Goal: Task Accomplishment & Management: Manage account settings

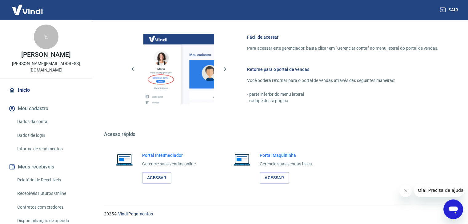
scroll to position [62, 0]
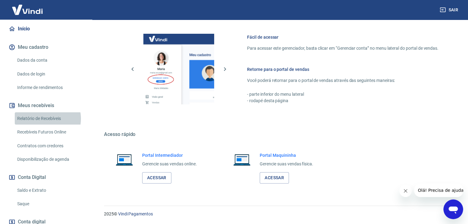
click at [43, 113] on link "Relatório de Recebíveis" at bounding box center [50, 119] width 70 height 13
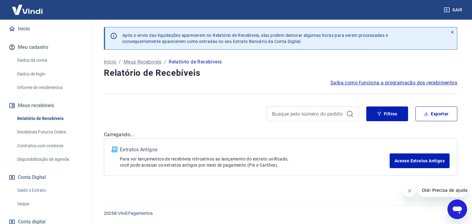
click at [33, 185] on link "Saldo e Extrato" at bounding box center [50, 191] width 70 height 13
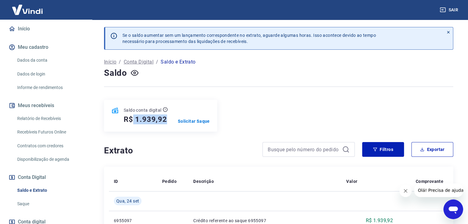
drag, startPoint x: 167, startPoint y: 117, endPoint x: 134, endPoint y: 125, distance: 33.4
click at [134, 125] on div "Saldo conta digital R$ 1.939,92 Solicitar Saque" at bounding box center [160, 116] width 113 height 32
click at [181, 143] on div "Extrato" at bounding box center [229, 149] width 251 height 15
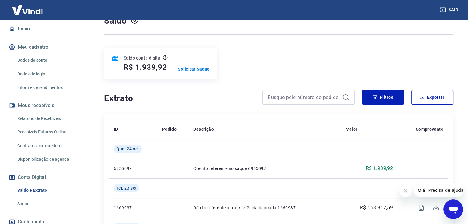
scroll to position [31, 0]
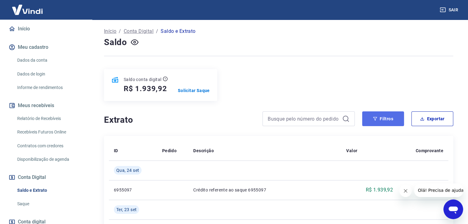
click at [401, 120] on button "Filtros" at bounding box center [383, 119] width 42 height 15
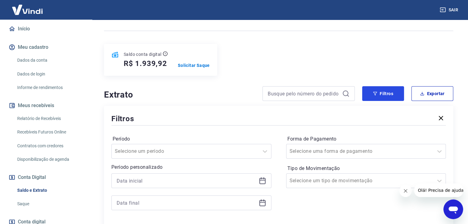
scroll to position [92, 0]
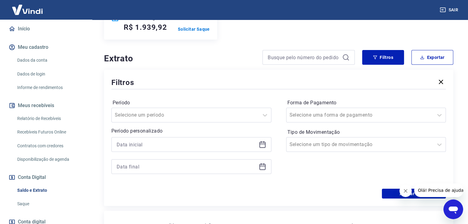
click at [262, 145] on icon at bounding box center [262, 144] width 7 height 7
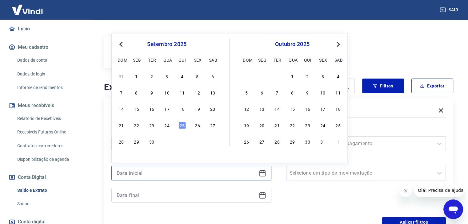
scroll to position [31, 0]
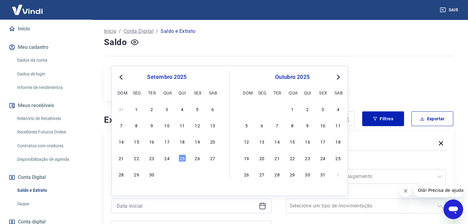
click at [121, 77] on span "Previous Month" at bounding box center [121, 76] width 0 height 7
click at [198, 106] on div "1" at bounding box center [196, 108] width 7 height 7
type input "[DATE]"
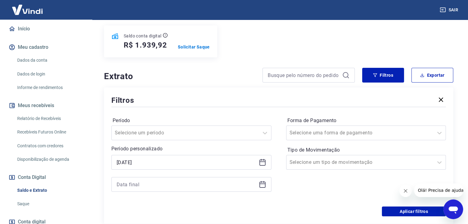
scroll to position [154, 0]
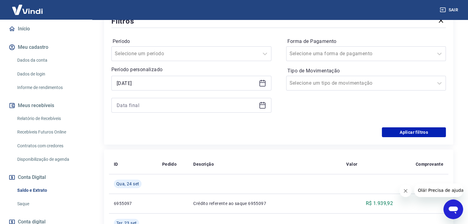
click at [260, 106] on icon at bounding box center [262, 105] width 7 height 7
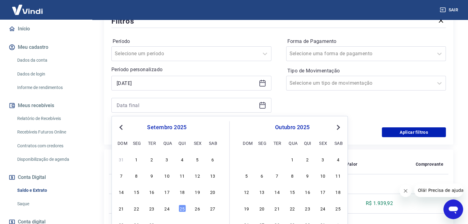
click at [124, 129] on button "Previous Month" at bounding box center [120, 127] width 7 height 7
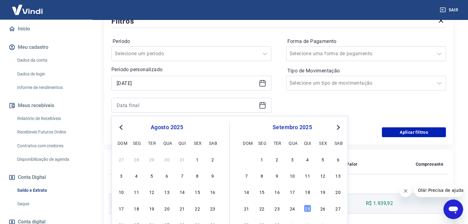
click at [214, 211] on div "23" at bounding box center [212, 208] width 7 height 7
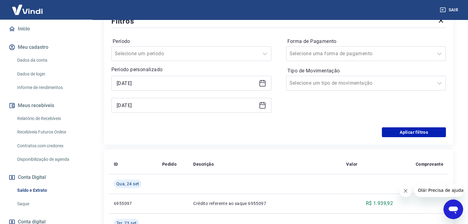
click at [259, 107] on icon at bounding box center [262, 106] width 6 height 6
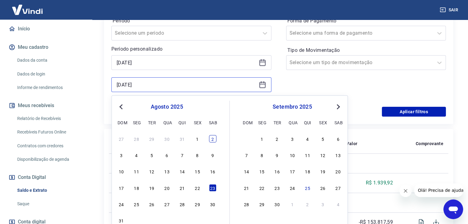
scroll to position [185, 0]
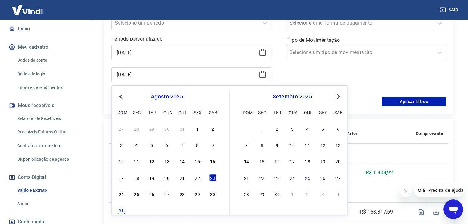
click at [124, 209] on div "31" at bounding box center [120, 210] width 7 height 7
type input "[DATE]"
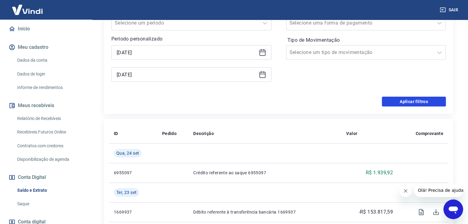
click at [395, 105] on button "Aplicar filtros" at bounding box center [414, 102] width 64 height 10
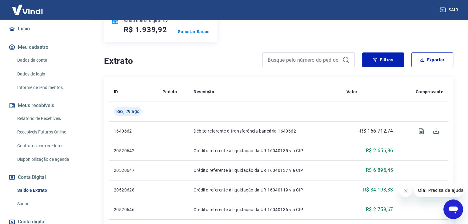
scroll to position [92, 0]
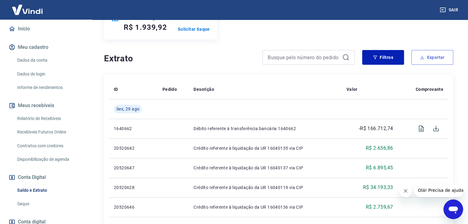
click at [423, 56] on icon "button" at bounding box center [422, 57] width 4 height 4
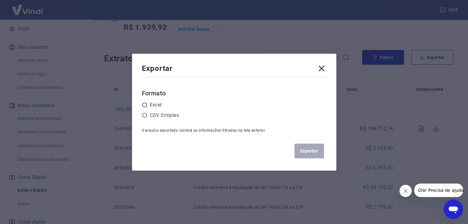
click at [158, 105] on label "Excel" at bounding box center [156, 104] width 12 height 7
click at [0, 0] on input "radio" at bounding box center [0, 0] width 0 height 0
click at [312, 152] on button "Exportar" at bounding box center [309, 151] width 30 height 15
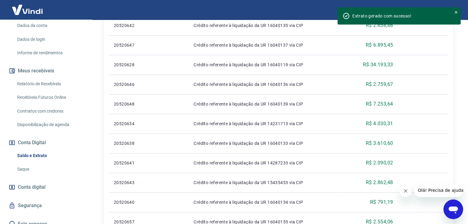
scroll to position [308, 0]
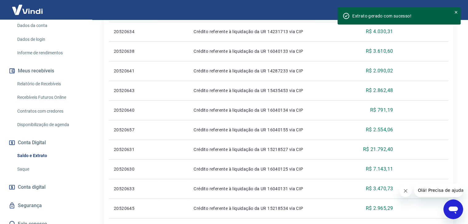
click at [38, 183] on span "Conta digital" at bounding box center [32, 187] width 28 height 9
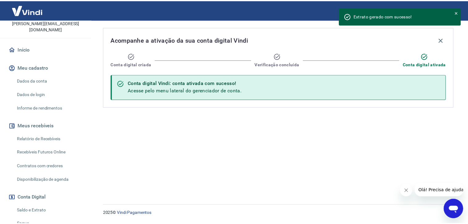
scroll to position [35, 0]
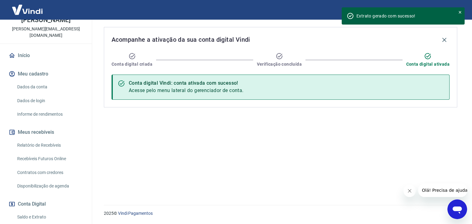
click at [43, 141] on link "Relatório de Recebíveis" at bounding box center [50, 145] width 70 height 13
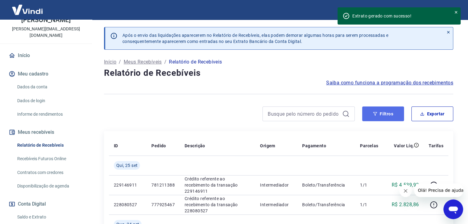
click at [394, 111] on button "Filtros" at bounding box center [383, 114] width 42 height 15
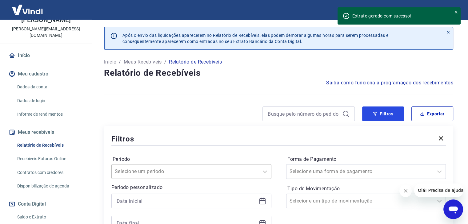
scroll to position [123, 0]
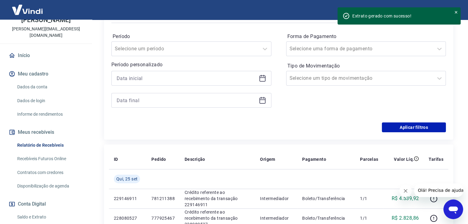
click at [261, 78] on icon at bounding box center [262, 78] width 7 height 7
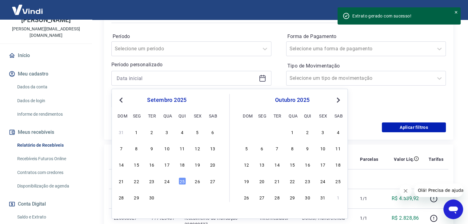
click at [121, 98] on span "Previous Month" at bounding box center [121, 100] width 0 height 7
click at [200, 134] on div "1" at bounding box center [196, 132] width 7 height 7
type input "[DATE]"
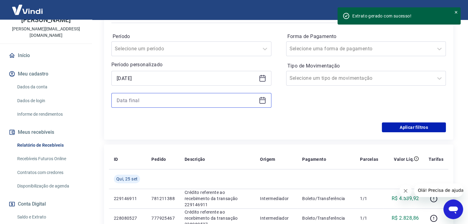
click at [144, 101] on input at bounding box center [187, 100] width 140 height 9
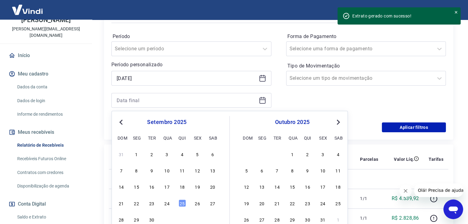
click at [124, 117] on div "setembro 2025 dom seg ter qua qui sex sab" at bounding box center [167, 129] width 100 height 26
click at [125, 123] on div "Previous Month Next Month setembro 2025 dom seg ter qua qui sex sab 31 1 2 3 4 …" at bounding box center [229, 176] width 236 height 130
click at [121, 123] on span "Previous Month" at bounding box center [121, 122] width 0 height 7
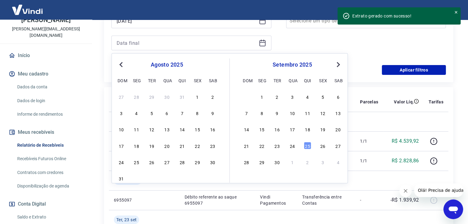
scroll to position [185, 0]
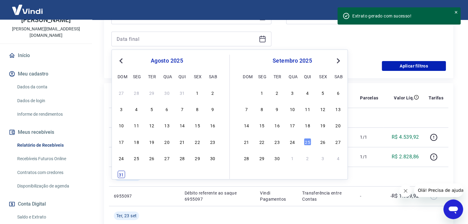
click at [122, 174] on div "31" at bounding box center [120, 174] width 7 height 7
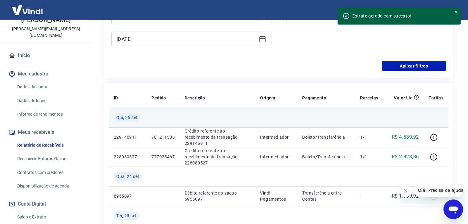
type input "[DATE]"
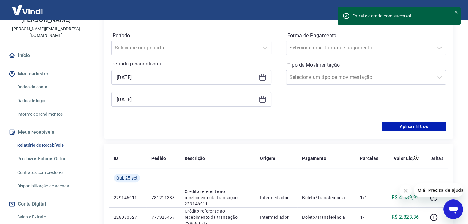
scroll to position [123, 0]
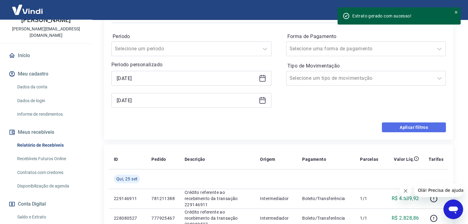
click at [410, 130] on button "Aplicar filtros" at bounding box center [414, 128] width 64 height 10
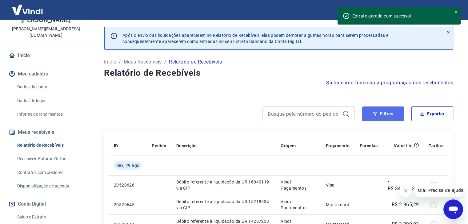
click at [390, 115] on button "Filtros" at bounding box center [383, 114] width 42 height 15
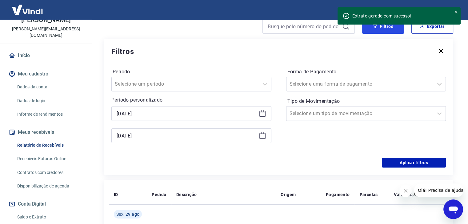
scroll to position [92, 0]
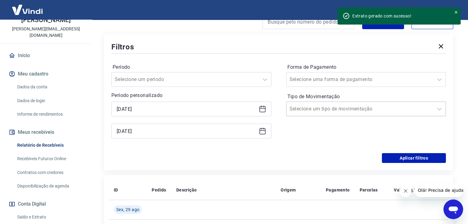
click at [315, 111] on input "Tipo de Movimentação" at bounding box center [320, 108] width 62 height 7
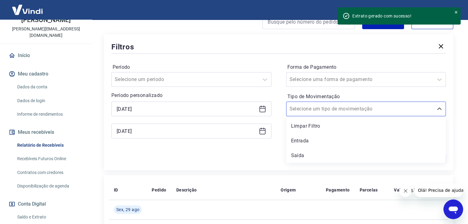
click at [257, 163] on div "Aplicar filtros" at bounding box center [278, 158] width 334 height 10
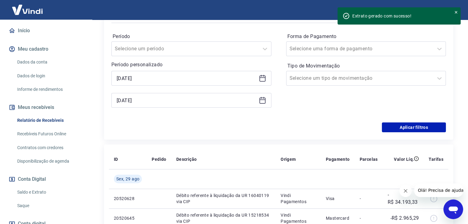
scroll to position [96, 0]
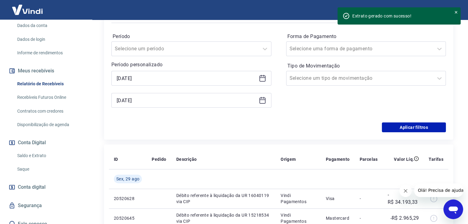
click at [42, 150] on link "Saldo e Extrato" at bounding box center [50, 156] width 70 height 13
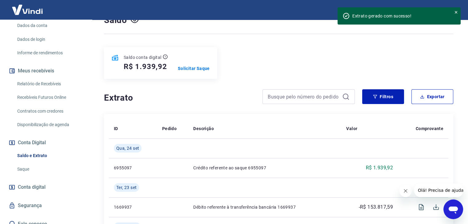
scroll to position [62, 0]
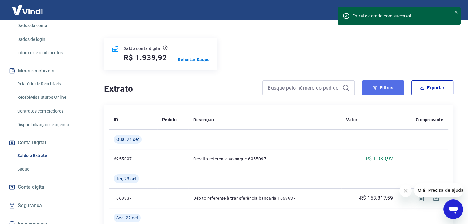
click at [381, 88] on button "Filtros" at bounding box center [383, 88] width 42 height 15
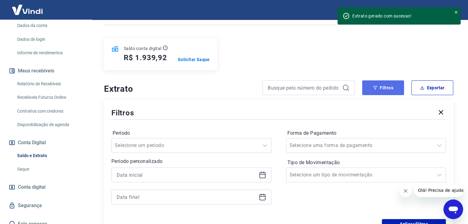
scroll to position [92, 0]
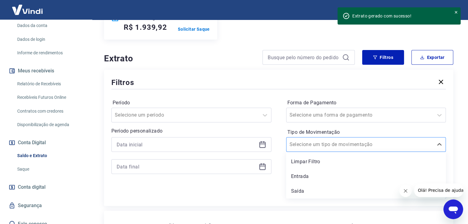
click at [347, 145] on div at bounding box center [359, 145] width 141 height 9
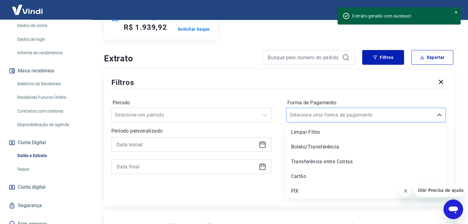
click at [339, 116] on input "Forma de Pagamento" at bounding box center [320, 115] width 62 height 7
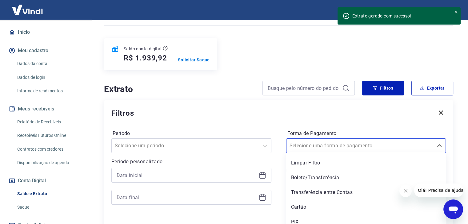
scroll to position [62, 0]
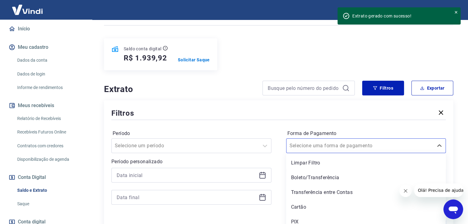
click at [46, 114] on link "Relatório de Recebíveis" at bounding box center [50, 119] width 70 height 13
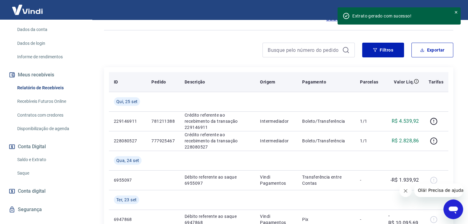
scroll to position [62, 0]
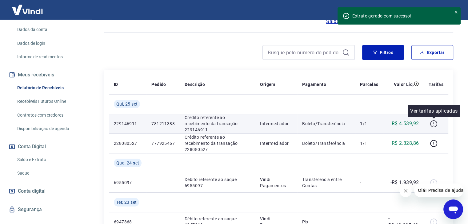
click at [434, 124] on icon "button" at bounding box center [433, 123] width 1 height 2
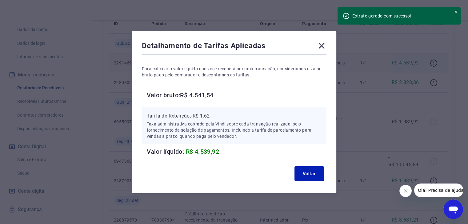
scroll to position [123, 0]
click at [324, 45] on icon at bounding box center [321, 46] width 6 height 6
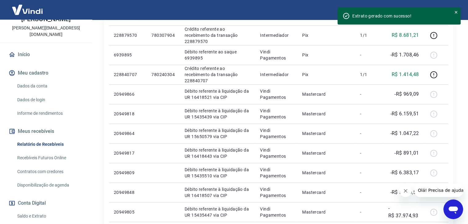
scroll to position [96, 0]
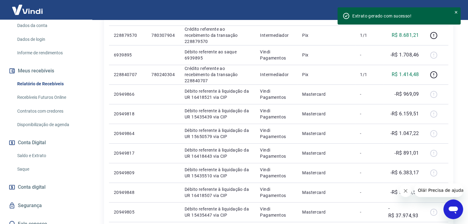
click at [36, 150] on link "Saldo e Extrato" at bounding box center [50, 156] width 70 height 13
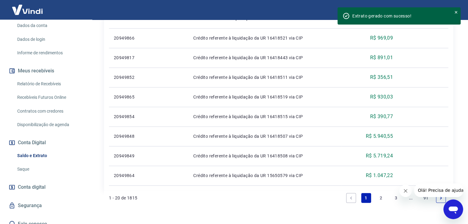
scroll to position [478, 0]
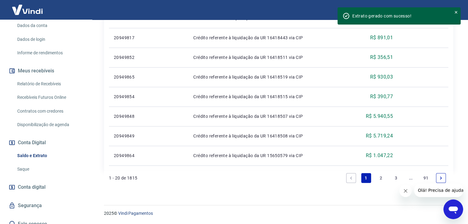
click at [379, 179] on link "2" at bounding box center [381, 178] width 10 height 10
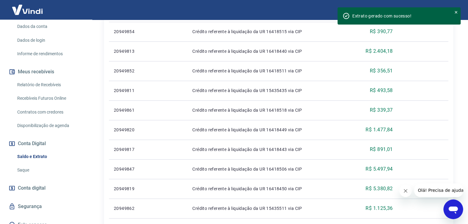
scroll to position [96, 0]
click at [39, 150] on link "Saldo e Extrato" at bounding box center [50, 156] width 70 height 13
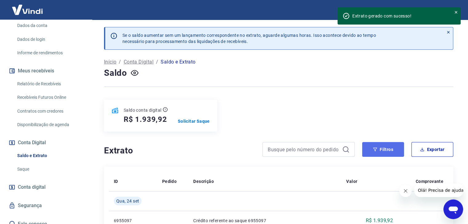
click at [394, 151] on button "Filtros" at bounding box center [383, 149] width 42 height 15
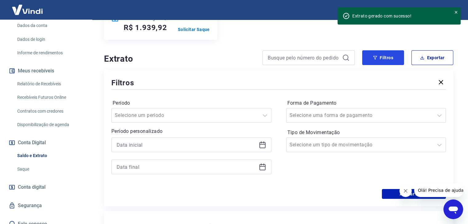
scroll to position [92, 0]
click at [336, 145] on input "Tipo de Movimentação" at bounding box center [320, 144] width 62 height 7
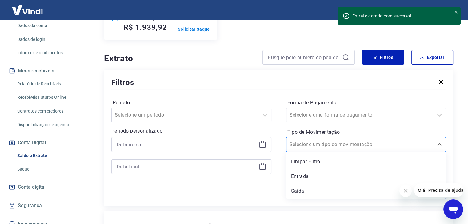
click at [336, 145] on input "Tipo de Movimentação" at bounding box center [320, 144] width 62 height 7
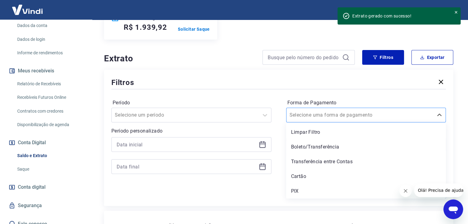
click at [333, 117] on input "Forma de Pagamento" at bounding box center [320, 115] width 62 height 7
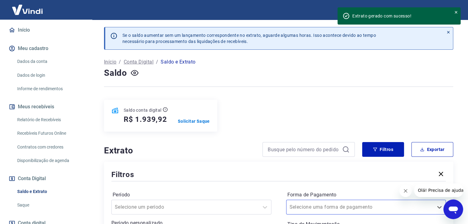
scroll to position [96, 0]
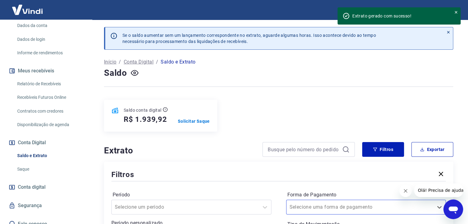
click at [43, 150] on link "Saldo e Extrato" at bounding box center [50, 156] width 70 height 13
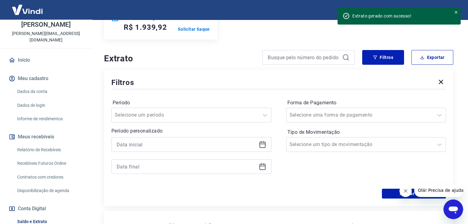
scroll to position [92, 0]
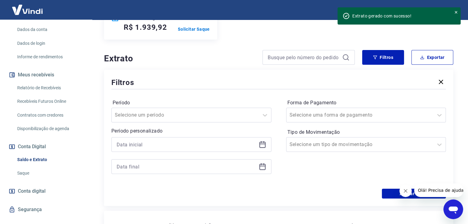
click at [47, 83] on link "Relatório de Recebíveis" at bounding box center [50, 88] width 70 height 13
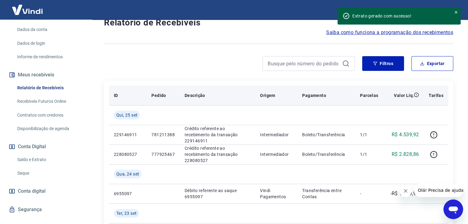
scroll to position [62, 0]
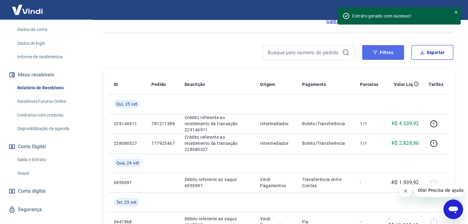
click at [384, 50] on button "Filtros" at bounding box center [383, 52] width 42 height 15
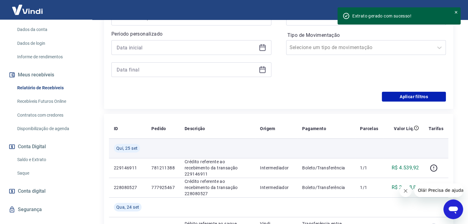
scroll to position [0, 0]
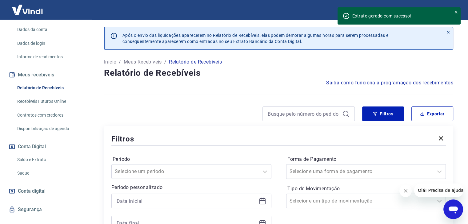
click at [38, 156] on link "Saldo e Extrato" at bounding box center [50, 160] width 70 height 13
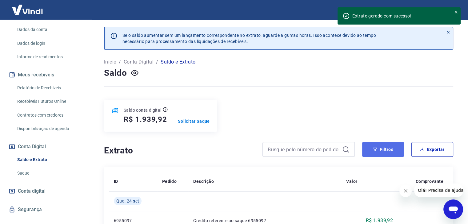
click at [386, 149] on button "Filtros" at bounding box center [383, 149] width 42 height 15
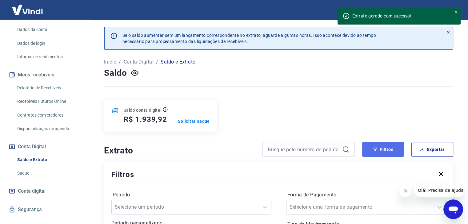
click at [386, 150] on button "Filtros" at bounding box center [383, 149] width 42 height 15
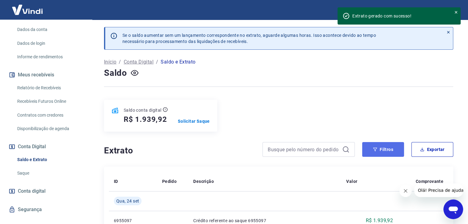
click at [386, 150] on button "Filtros" at bounding box center [383, 149] width 42 height 15
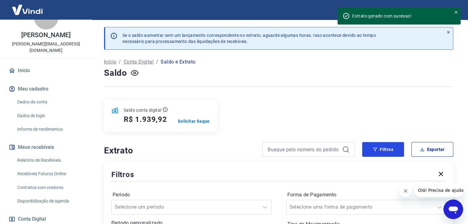
scroll to position [31, 0]
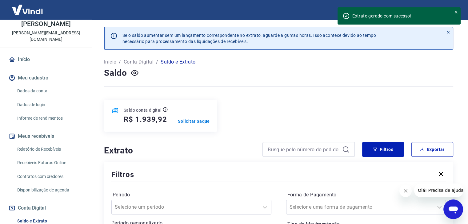
click at [49, 171] on link "Contratos com credores" at bounding box center [50, 177] width 70 height 13
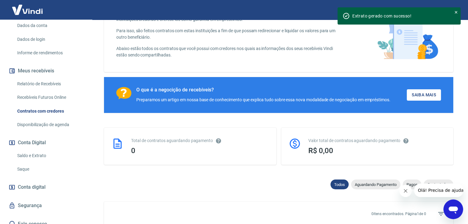
scroll to position [62, 0]
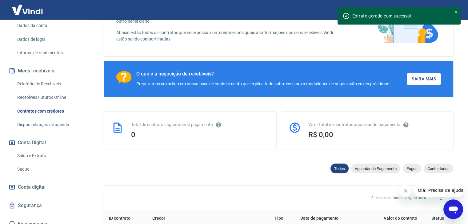
click at [31, 203] on link "Segurança" at bounding box center [45, 206] width 77 height 14
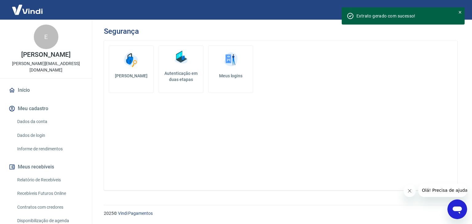
click at [42, 129] on link "Dados de login" at bounding box center [50, 135] width 70 height 13
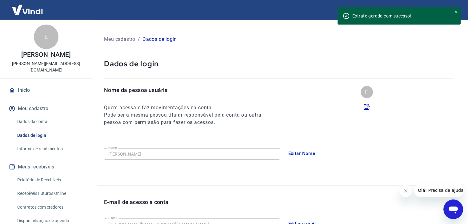
click at [47, 143] on link "Informe de rendimentos" at bounding box center [50, 149] width 70 height 13
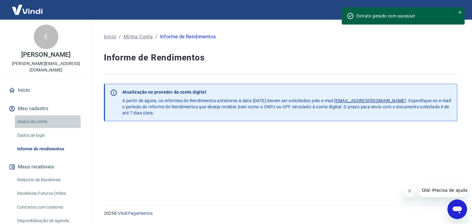
click at [39, 117] on link "Dados da conta" at bounding box center [50, 122] width 70 height 13
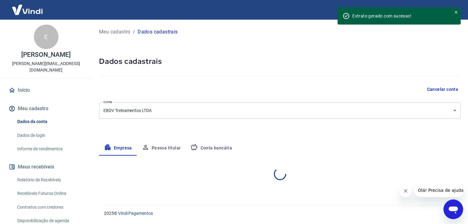
select select "SP"
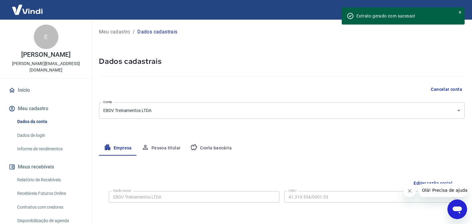
click at [435, 113] on body "Extrato gerado com sucesso! Sair E [PERSON_NAME] [PERSON_NAME][EMAIL_ADDRESS][D…" at bounding box center [236, 112] width 472 height 224
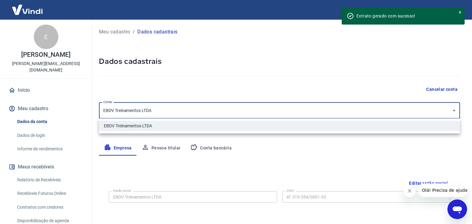
click at [435, 113] on div at bounding box center [236, 112] width 472 height 224
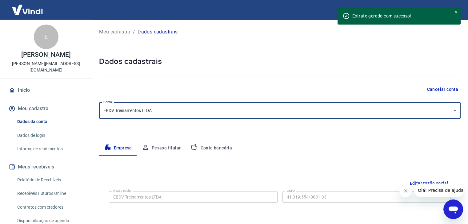
click at [432, 110] on body "Extrato gerado com sucesso! Sair E [PERSON_NAME] [PERSON_NAME][EMAIL_ADDRESS][D…" at bounding box center [234, 112] width 468 height 224
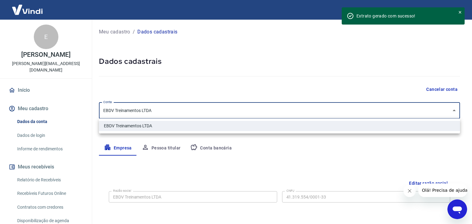
click at [432, 110] on div at bounding box center [236, 112] width 472 height 224
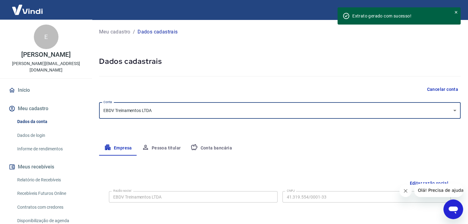
click at [151, 107] on body "Extrato gerado com sucesso! Sair E [PERSON_NAME] [PERSON_NAME][EMAIL_ADDRESS][D…" at bounding box center [234, 112] width 468 height 224
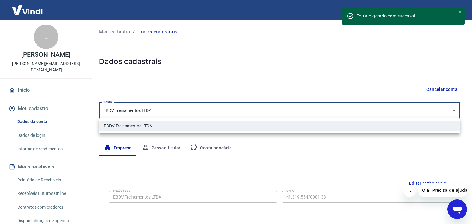
click at [151, 107] on div at bounding box center [236, 112] width 472 height 224
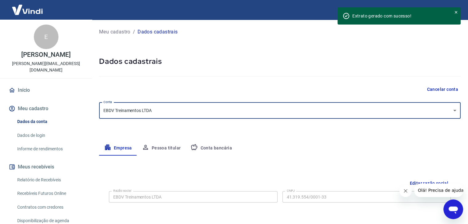
click at [209, 147] on button "Conta bancária" at bounding box center [210, 148] width 51 height 15
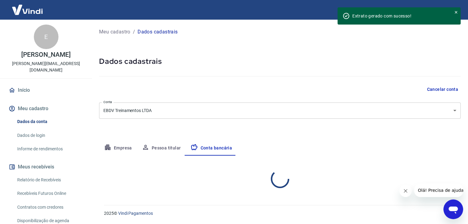
select select "1"
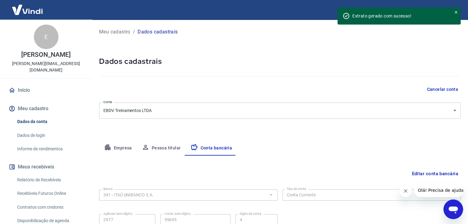
scroll to position [55, 0]
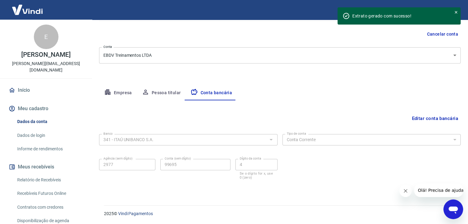
click at [163, 90] on button "Pessoa titular" at bounding box center [161, 93] width 49 height 15
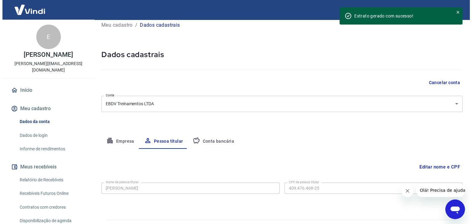
scroll to position [0, 0]
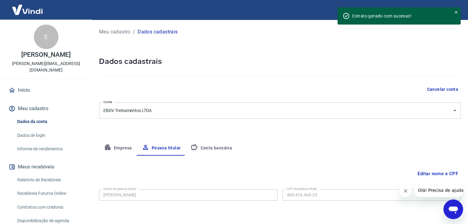
click at [37, 129] on link "Dados de login" at bounding box center [50, 135] width 70 height 13
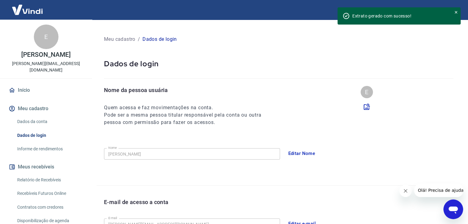
click at [43, 144] on link "Informe de rendimentos" at bounding box center [50, 149] width 70 height 13
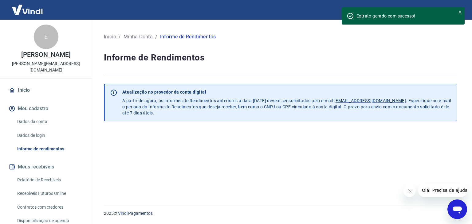
click at [48, 61] on p "[PERSON_NAME][EMAIL_ADDRESS][DOMAIN_NAME]" at bounding box center [46, 67] width 82 height 13
click at [45, 46] on div "E" at bounding box center [46, 37] width 25 height 25
click at [42, 34] on div "E" at bounding box center [46, 37] width 25 height 25
click at [459, 13] on icon at bounding box center [460, 12] width 4 height 4
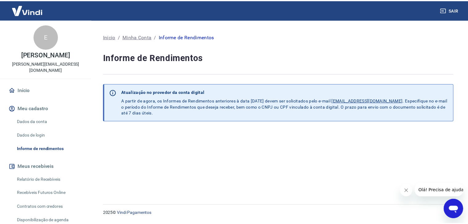
scroll to position [96, 0]
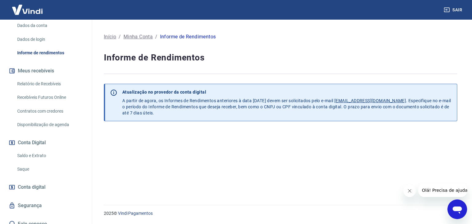
click at [36, 163] on link "Saque" at bounding box center [50, 169] width 70 height 13
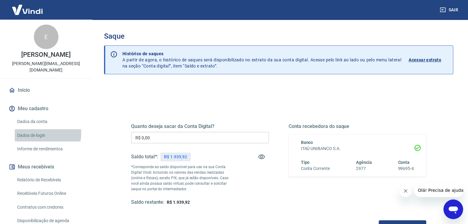
click at [33, 129] on link "Dados de login" at bounding box center [50, 135] width 70 height 13
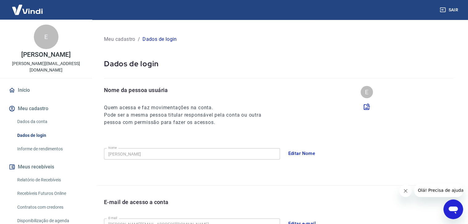
click at [30, 116] on link "Dados da conta" at bounding box center [50, 122] width 70 height 13
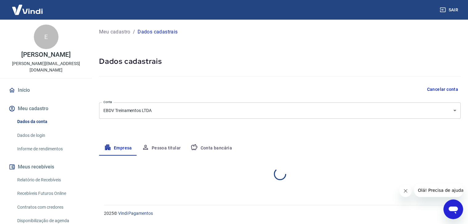
select select "SP"
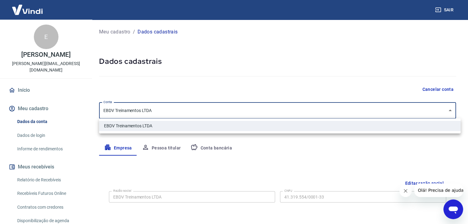
click at [151, 114] on body "Sair E [PERSON_NAME] [PERSON_NAME][EMAIL_ADDRESS][DOMAIN_NAME] Início Meu cadas…" at bounding box center [234, 112] width 468 height 224
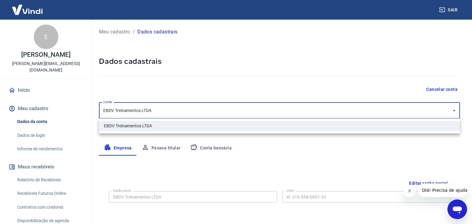
click at [151, 114] on div at bounding box center [236, 112] width 472 height 224
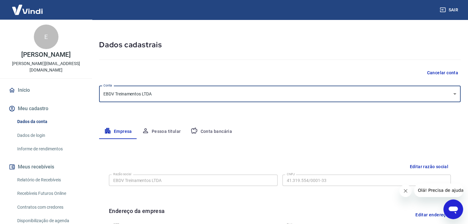
scroll to position [31, 0]
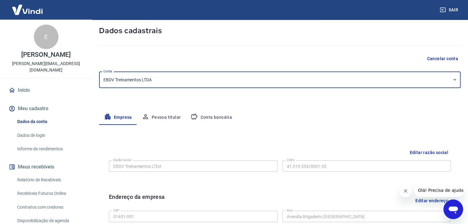
click at [38, 143] on link "Informe de rendimentos" at bounding box center [50, 149] width 70 height 13
